Goal: Feedback & Contribution: Contribute content

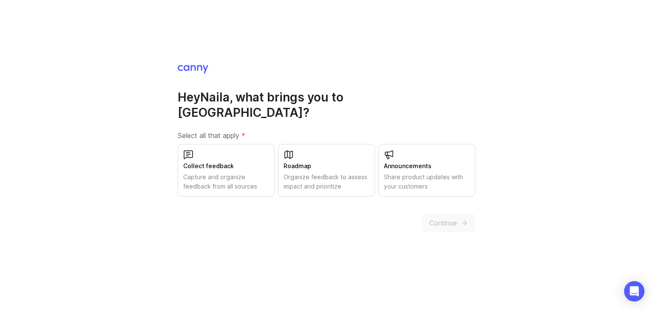
click at [207, 149] on div "Collect feedback Capture and organize feedback from all sources" at bounding box center [226, 170] width 97 height 53
click at [442, 218] on span "Continue" at bounding box center [444, 223] width 28 height 10
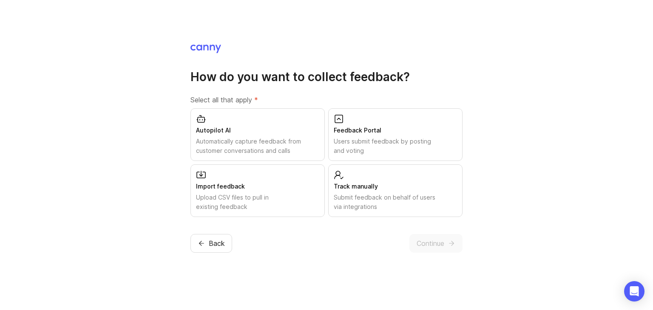
click at [385, 119] on div "Feedback Portal Users submit feedback by posting and voting" at bounding box center [395, 134] width 134 height 53
click at [422, 240] on span "Continue" at bounding box center [431, 244] width 28 height 10
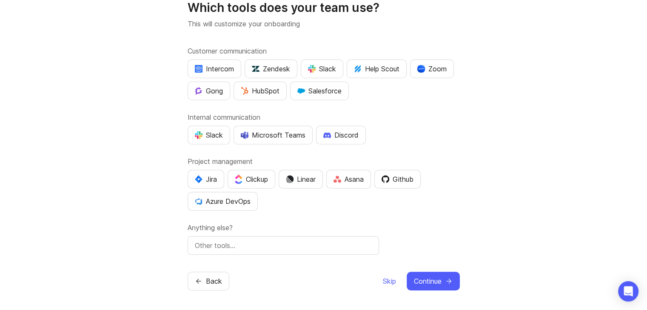
scroll to position [32, 0]
click at [388, 284] on span "Skip" at bounding box center [389, 282] width 13 height 10
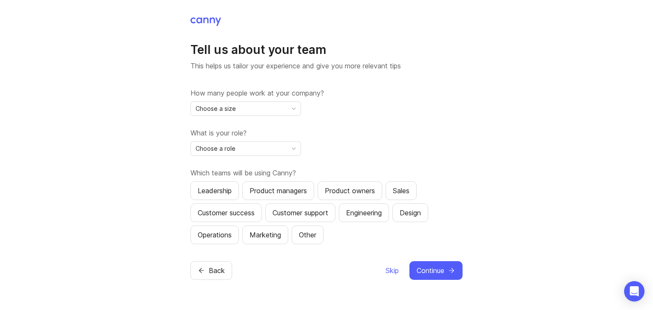
click at [391, 270] on span "Skip" at bounding box center [392, 271] width 13 height 10
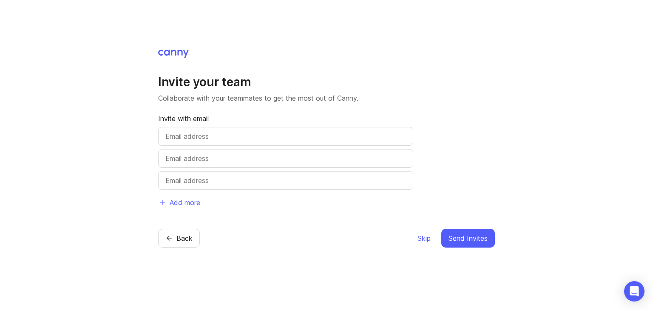
click at [174, 233] on button "Back" at bounding box center [179, 238] width 42 height 19
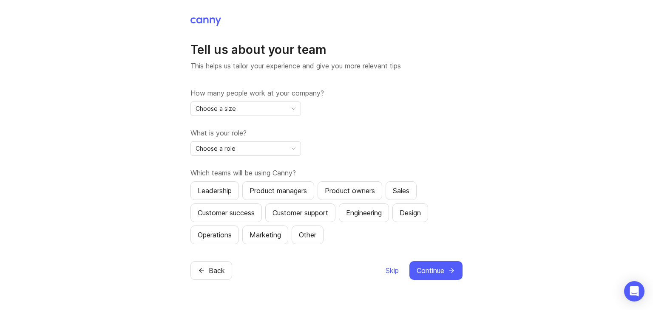
click at [288, 112] on icon "toggle icon" at bounding box center [294, 108] width 14 height 7
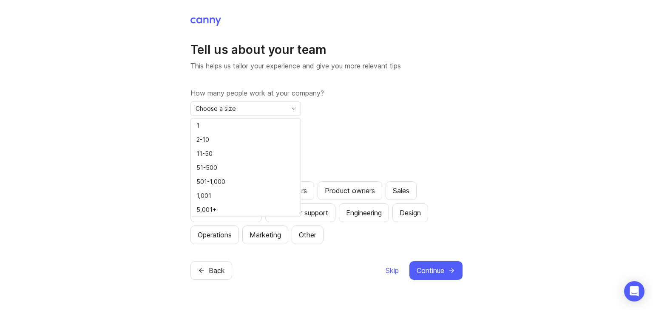
click at [393, 127] on div "How many people work at your company? Choose a size What is your role? Choose a…" at bounding box center [327, 166] width 272 height 157
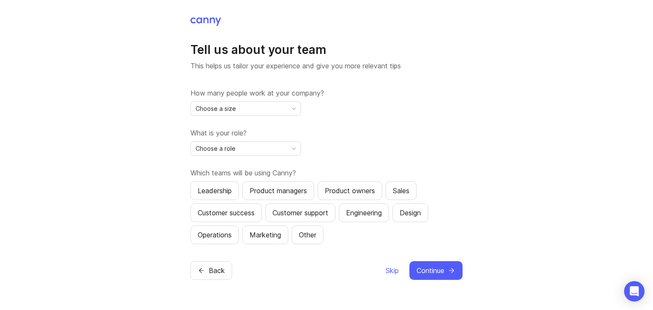
click at [387, 269] on span "Skip" at bounding box center [392, 271] width 13 height 10
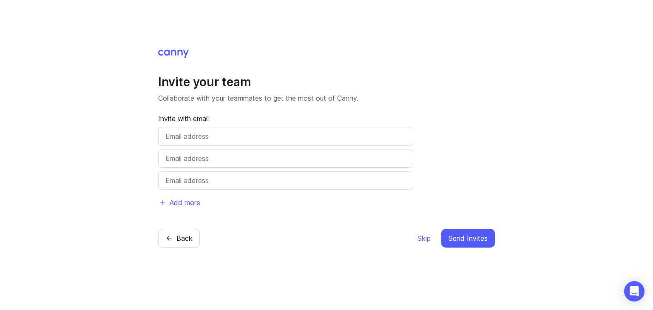
click at [422, 239] on span "Skip" at bounding box center [424, 238] width 13 height 10
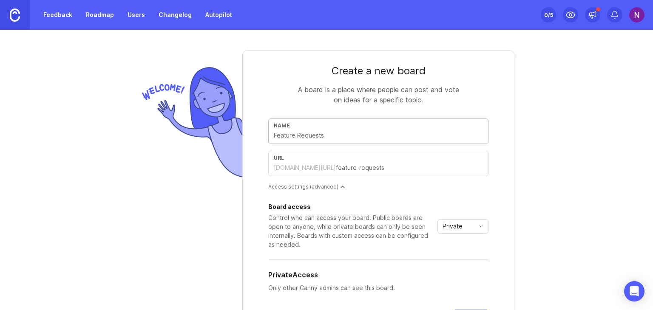
type input "F"
type input "f"
type input "Fe"
type input "fe"
type input "Fee"
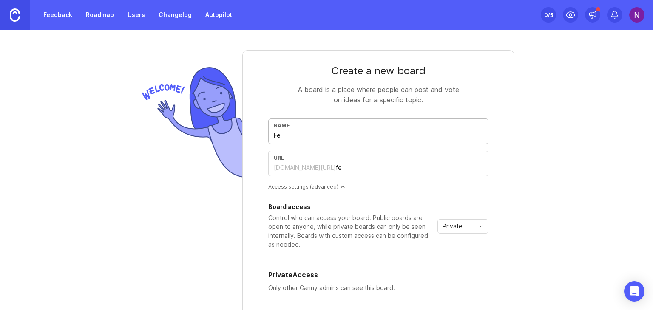
type input "fee"
type input "Feed"
type input "feed"
type input "Feedb"
type input "feedb"
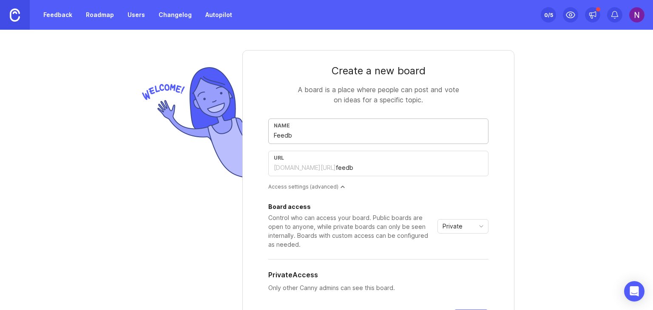
type input "Feedba"
type input "feedba"
type input "Feedbac"
type input "feedbac"
type input "Feedback"
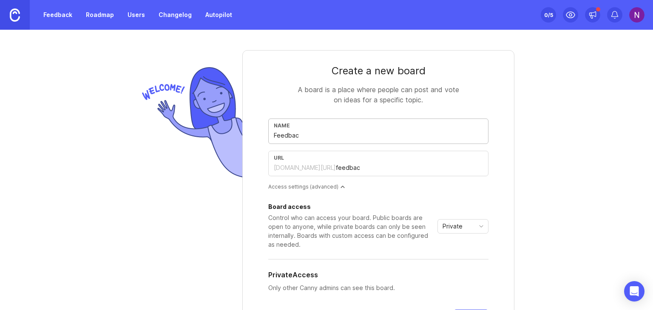
type input "feedback"
type input "Feedback A"
type input "feedback-a"
type input "Feedback Az"
type input "feedback-az"
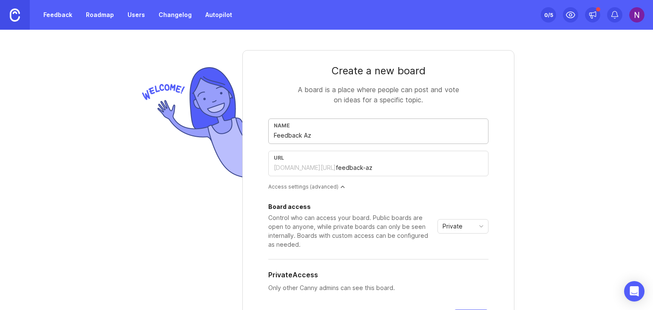
type input "Feedback Azk"
type input "feedback-azk"
type input "Feedback Azka"
type input "feedback-azka"
type input "Feedback [PERSON_NAME]"
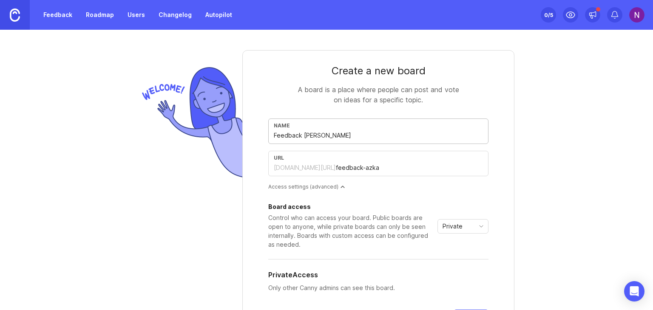
type input "feedback-azkar"
type input "Feedback sAzkar"
type input "feedback-sazkar"
type input "Feedback saAzkar"
type input "feedback-saazkar"
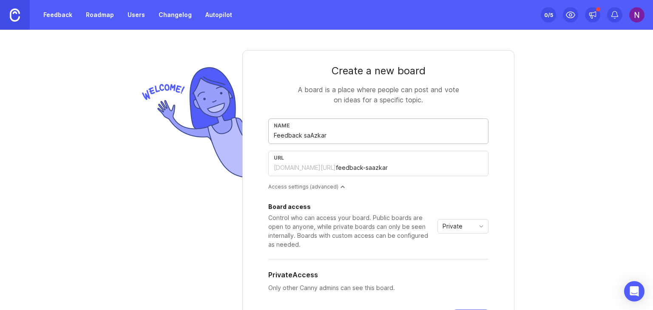
type input "Feedback sahAzkar"
type input "feedback-sahazkar"
type input "Feedback sahiAzkar"
type input "feedback-sahiazkar"
type input "Feedback sahihAzkar"
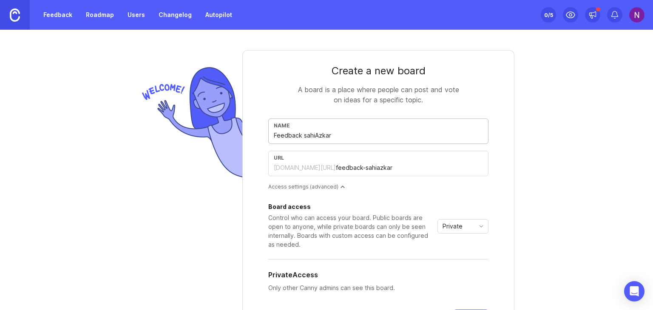
type input "feedback-sahihazkar"
type input "Feedback sahih [PERSON_NAME]"
type input "feedback-sahih-azkar"
type input "Feedback sahihAzkar"
type input "feedback-sahihazkar"
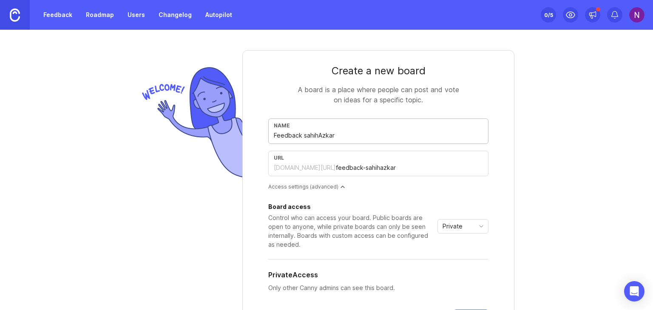
type input "Feedback sahiAzkar"
type input "feedback-sahiazkar"
type input "Feedback sahAzkar"
type input "feedback-sahazkar"
type input "Feedback saAzkar"
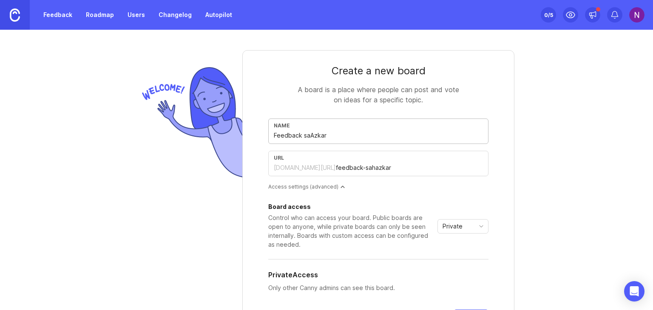
type input "feedback-saazkar"
type input "Feedback sAzkar"
type input "feedback-sazkar"
type input "Feedback [PERSON_NAME]"
type input "feedback-azkar"
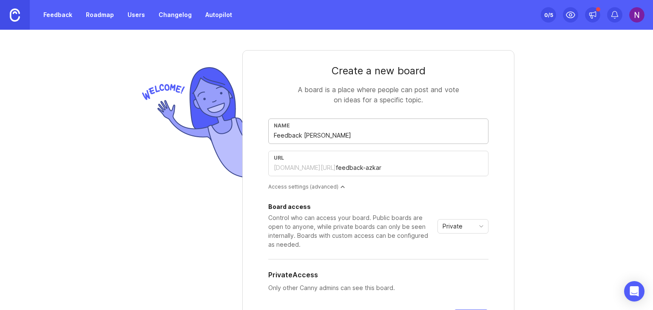
type input "Feedback SAzkar"
type input "feedback-sazkar"
type input "Feedback SaAzkar"
type input "feedback-saazkar"
type input "Feedback SahAzkar"
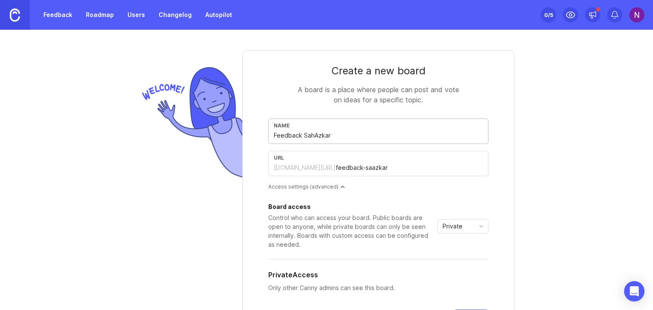
type input "feedback-sahazkar"
type input "Feedback SahiAzkar"
type input "feedback-sahiazkar"
type input "Feedback SahihAzkar"
type input "feedback-sahihazkar"
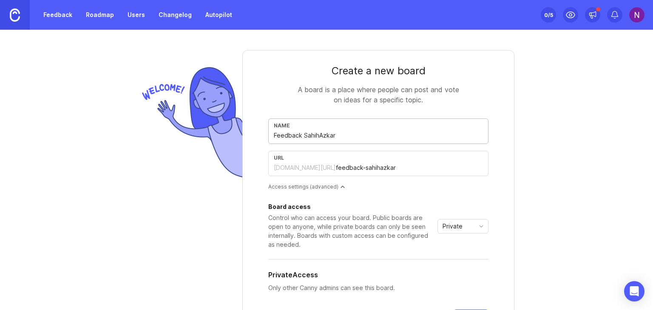
type input "Feedback [PERSON_NAME]"
type input "feedback-sahih-azkar"
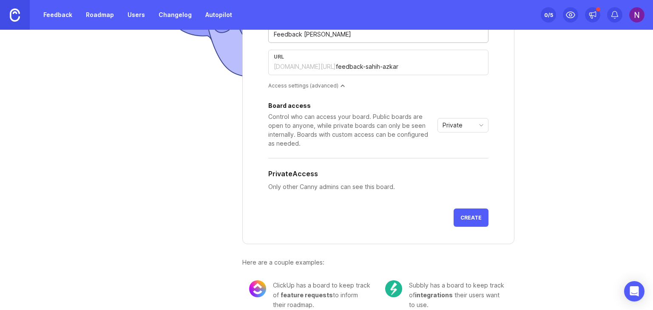
scroll to position [102, 0]
type input "Feedback [PERSON_NAME]"
click at [466, 129] on div "Private" at bounding box center [456, 125] width 37 height 14
click at [450, 159] on span "Public" at bounding box center [449, 154] width 17 height 9
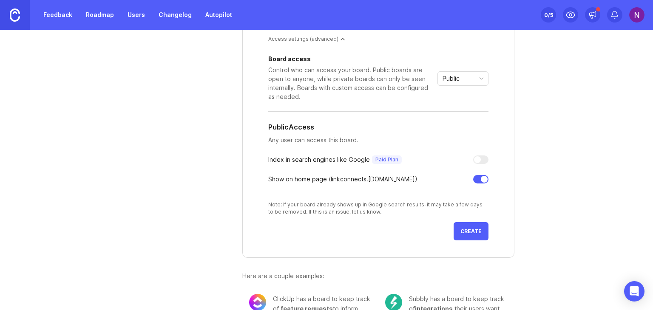
scroll to position [151, 0]
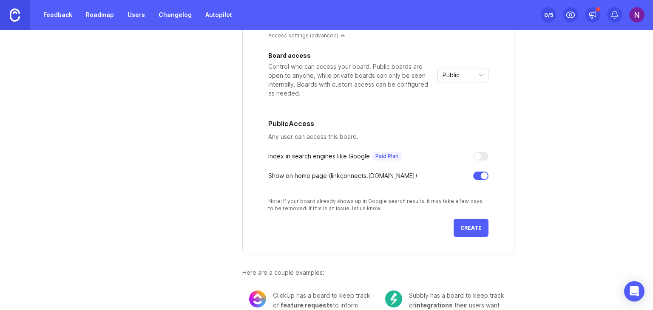
click at [467, 225] on span "Create" at bounding box center [471, 228] width 21 height 6
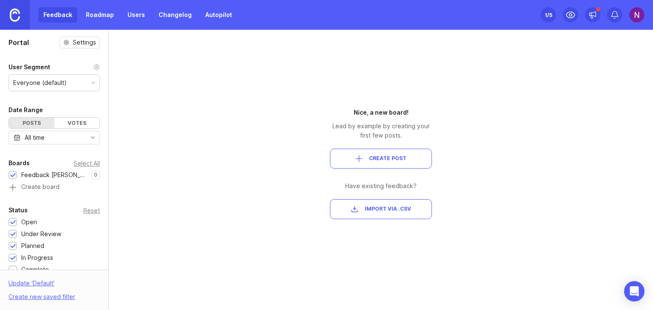
click at [386, 156] on span "Create Post" at bounding box center [387, 158] width 37 height 7
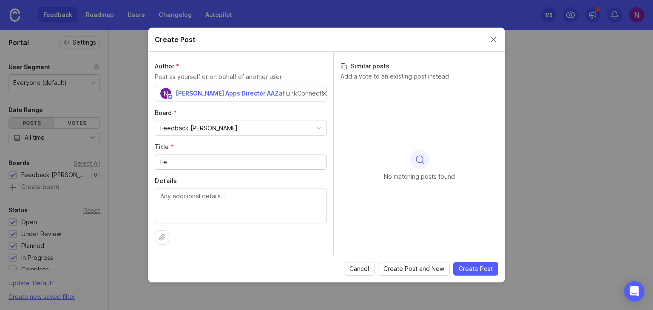
type input "F"
click at [242, 199] on textarea "Details" at bounding box center [240, 206] width 161 height 28
click at [243, 162] on input "Share Your Feedback on Your Azkar Experience" at bounding box center [240, 162] width 161 height 9
type input "Share Your Feedback on Your Sahih Azkar Experience"
click at [474, 272] on span "Create Post" at bounding box center [476, 269] width 34 height 9
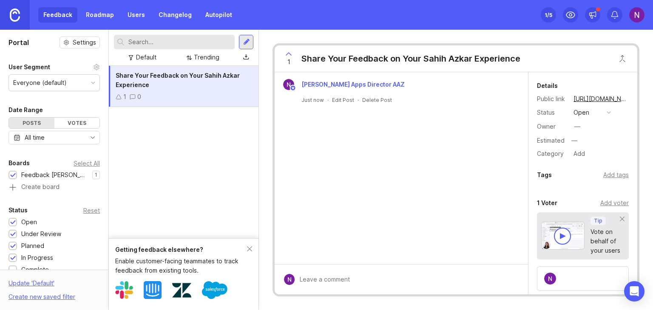
click at [516, 14] on div "Feedback Roadmap Users Changelog Autopilot Set up Canny 1 /5" at bounding box center [326, 15] width 653 height 30
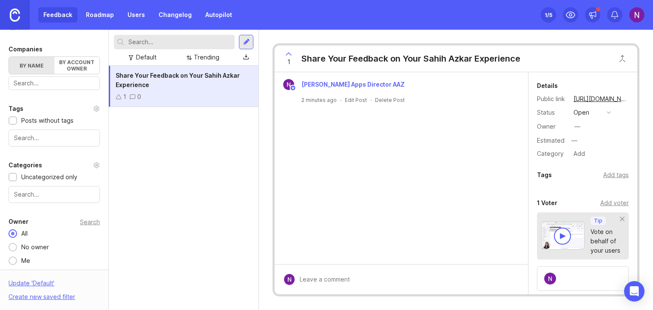
scroll to position [257, 0]
click at [597, 97] on link "[URL][DOMAIN_NAME]" at bounding box center [600, 99] width 58 height 11
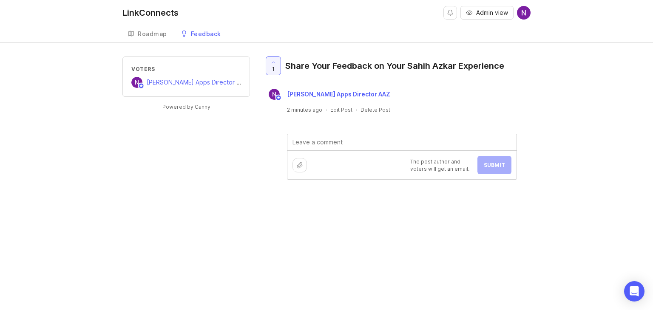
click at [388, 138] on textarea at bounding box center [401, 142] width 229 height 16
type textarea "App works well"
click at [500, 165] on span "Submit" at bounding box center [494, 165] width 21 height 6
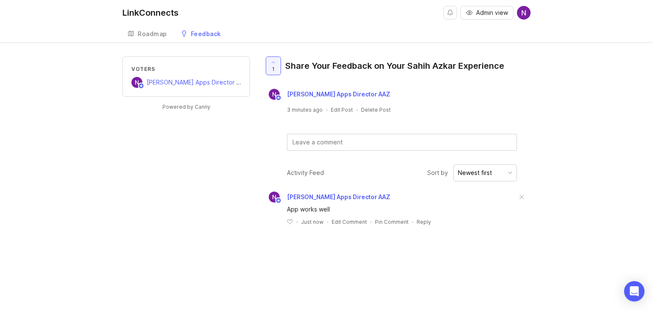
click at [111, 75] on div "Voters [PERSON_NAME] Apps Director AAZ Powered by Canny 1 Share Your Feedback o…" at bounding box center [326, 148] width 653 height 183
